Goal: Transaction & Acquisition: Purchase product/service

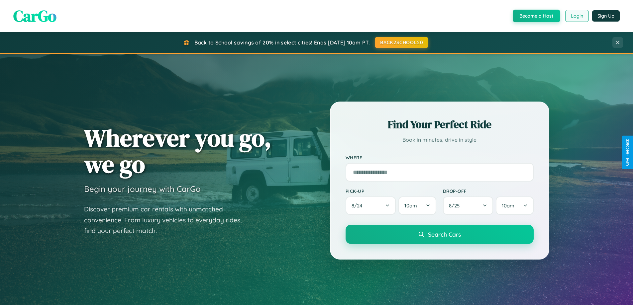
click at [577, 16] on button "Login" at bounding box center [577, 16] width 24 height 12
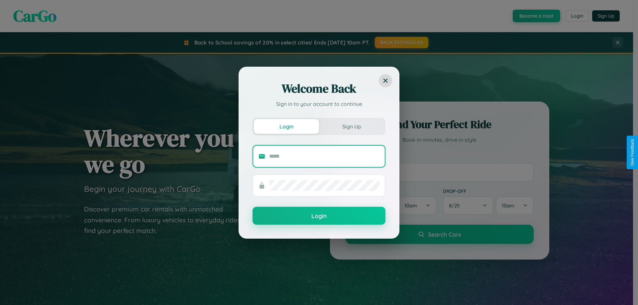
click at [324, 156] on input "text" at bounding box center [324, 156] width 110 height 11
type input "**********"
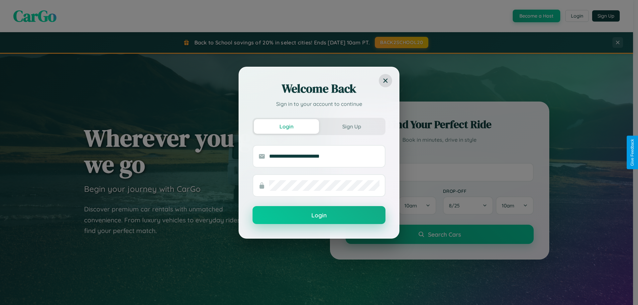
click at [319, 216] on button "Login" at bounding box center [319, 215] width 133 height 18
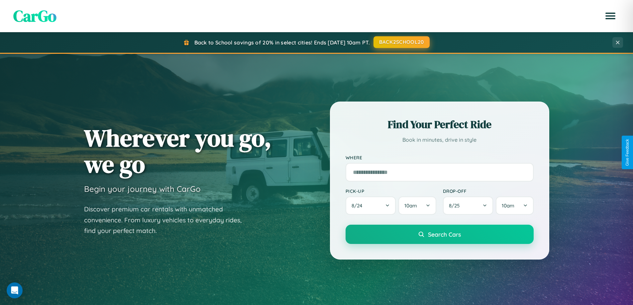
click at [401, 42] on button "BACK2SCHOOL20" at bounding box center [402, 42] width 56 height 12
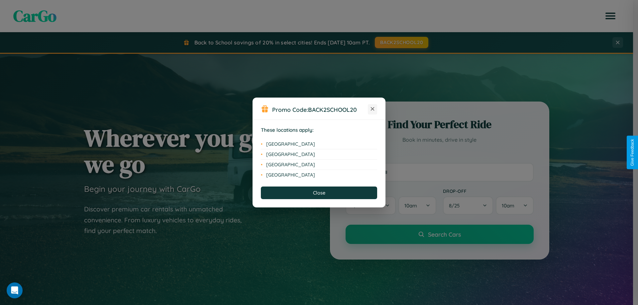
click at [373, 109] on icon at bounding box center [373, 109] width 4 height 4
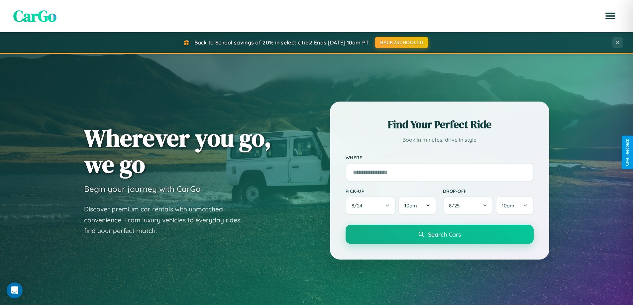
scroll to position [286, 0]
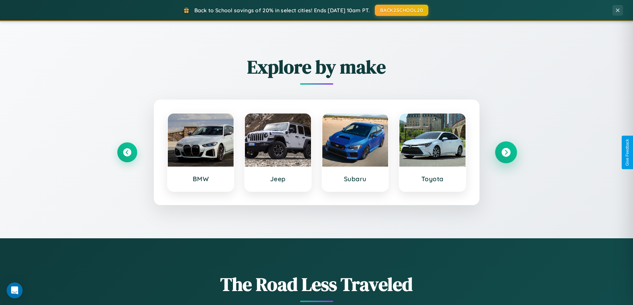
click at [506, 153] on icon at bounding box center [506, 152] width 9 height 9
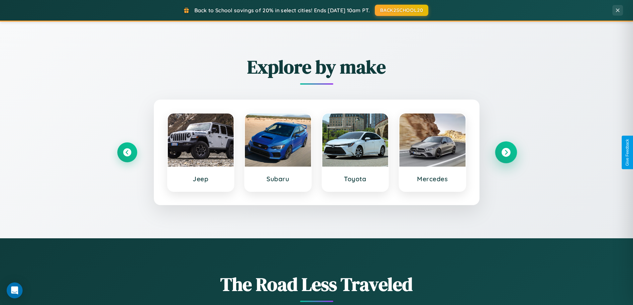
click at [506, 153] on icon at bounding box center [506, 152] width 9 height 9
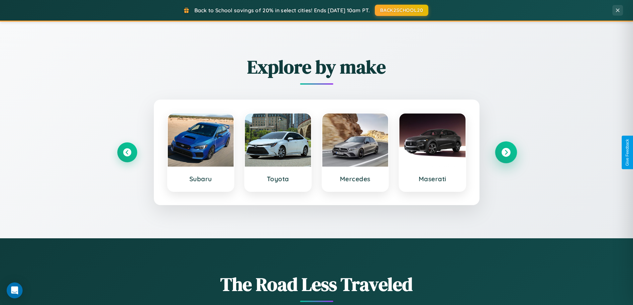
click at [506, 153] on icon at bounding box center [506, 152] width 9 height 9
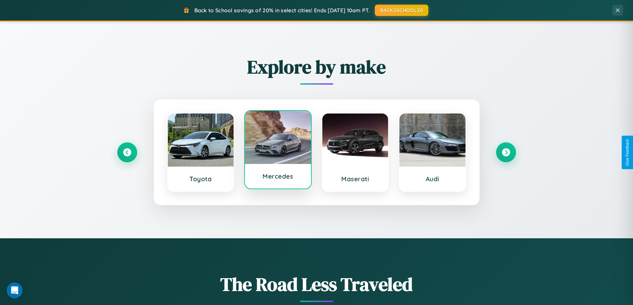
click at [278, 152] on div at bounding box center [278, 137] width 66 height 53
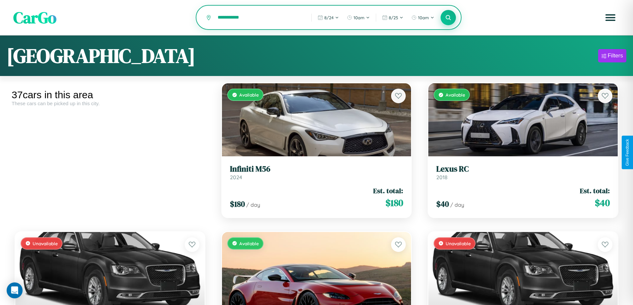
type input "**********"
click at [448, 18] on icon at bounding box center [448, 17] width 6 height 6
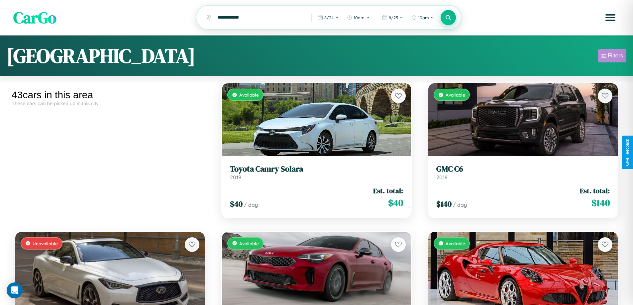
click at [612, 57] on div "Filters" at bounding box center [615, 56] width 15 height 7
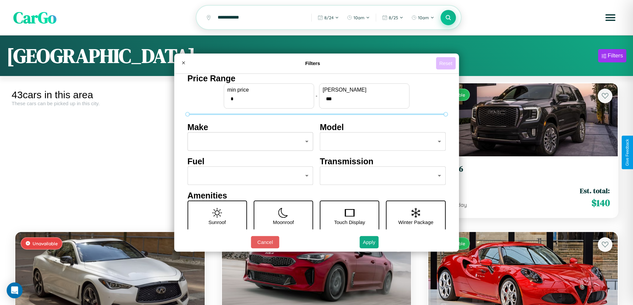
click at [447, 63] on button "Reset" at bounding box center [446, 63] width 20 height 12
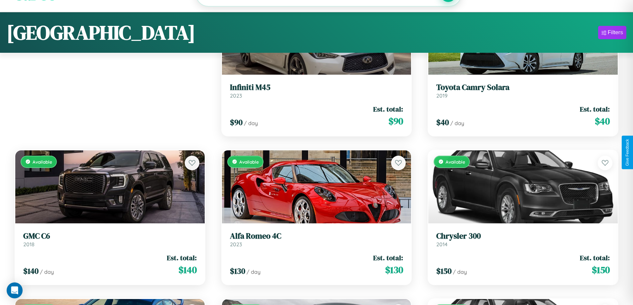
scroll to position [1433, 0]
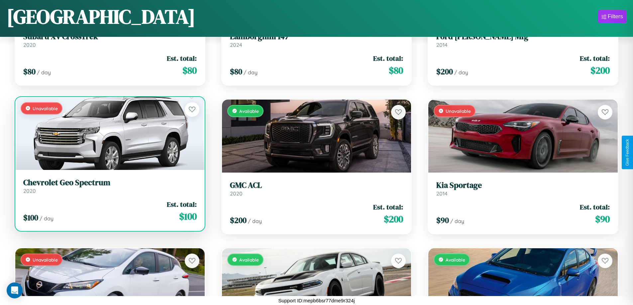
click at [109, 135] on div "Unavailable" at bounding box center [109, 133] width 189 height 73
click at [109, 133] on div "Unavailable" at bounding box center [109, 133] width 189 height 73
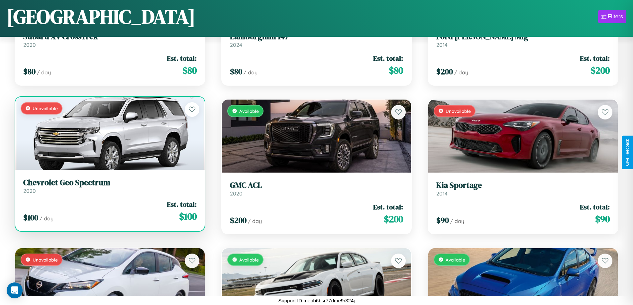
click at [109, 133] on div "Unavailable" at bounding box center [109, 133] width 189 height 73
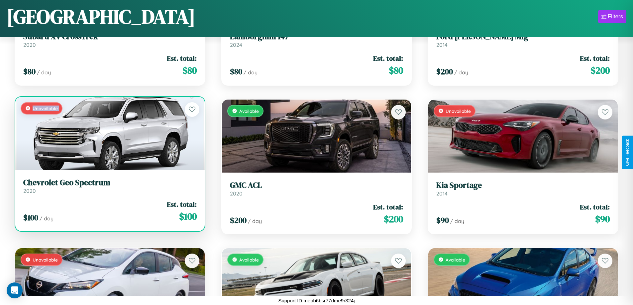
click at [109, 133] on div "Unavailable" at bounding box center [109, 133] width 189 height 73
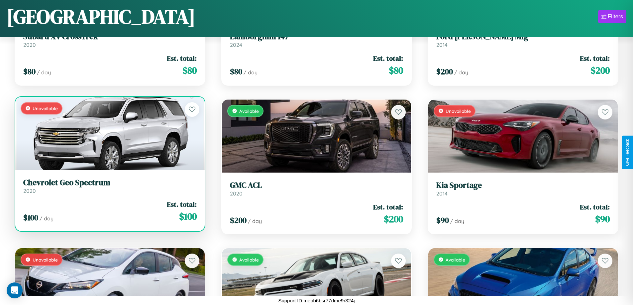
click at [109, 133] on div "Unavailable" at bounding box center [109, 133] width 189 height 73
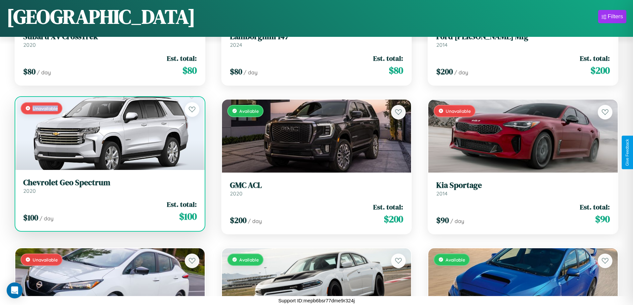
click at [109, 133] on div "Unavailable" at bounding box center [109, 133] width 189 height 73
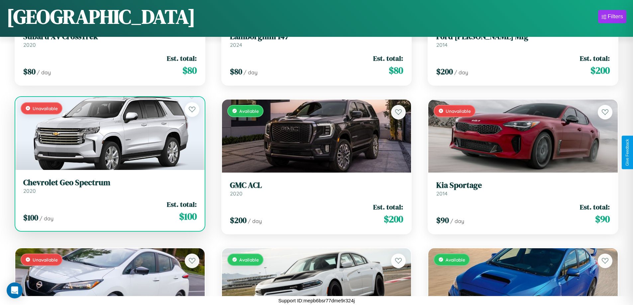
click at [109, 186] on h3 "Chevrolet Geo Spectrum" at bounding box center [109, 183] width 173 height 10
